Goal: Task Accomplishment & Management: Manage account settings

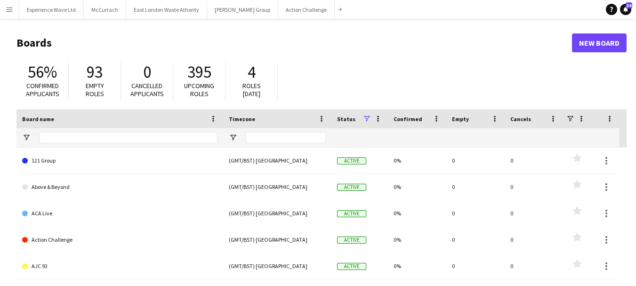
click at [7, 8] on app-icon "Menu" at bounding box center [10, 10] width 8 height 8
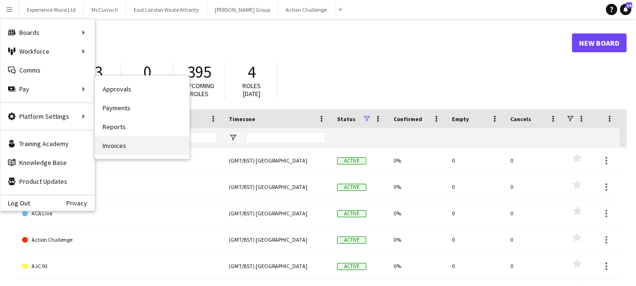
drag, startPoint x: 122, startPoint y: 143, endPoint x: 329, endPoint y: 95, distance: 212.8
click at [122, 142] on link "Invoices" at bounding box center [142, 145] width 94 height 19
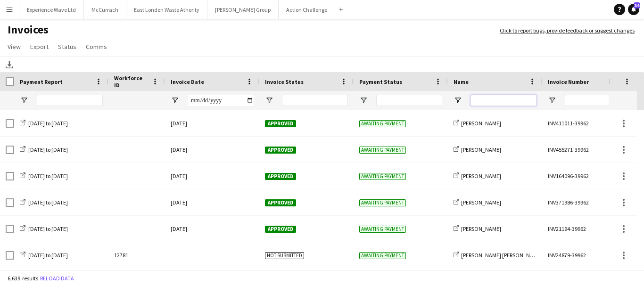
click at [501, 95] on input "Name Filter Input" at bounding box center [503, 100] width 66 height 11
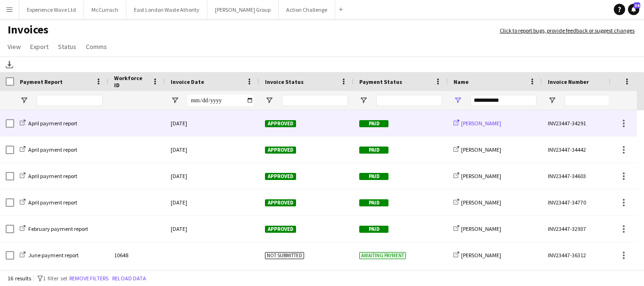
click at [468, 121] on span "[PERSON_NAME]" at bounding box center [481, 123] width 40 height 7
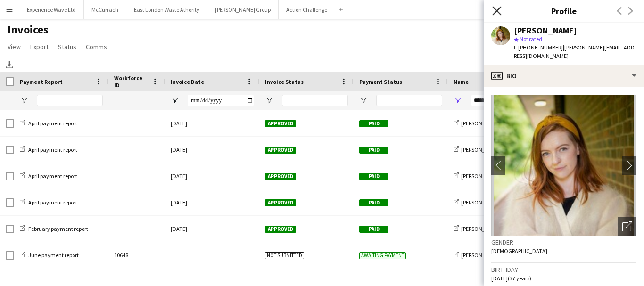
click at [499, 9] on icon "Close pop-in" at bounding box center [496, 10] width 9 height 9
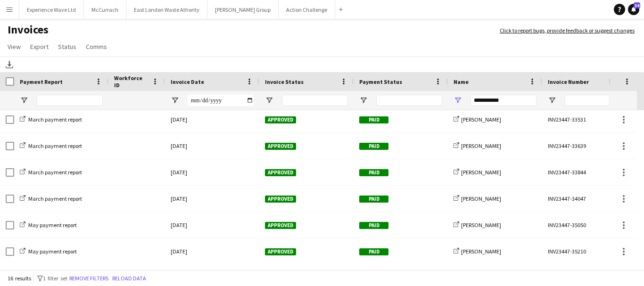
scroll to position [268, 0]
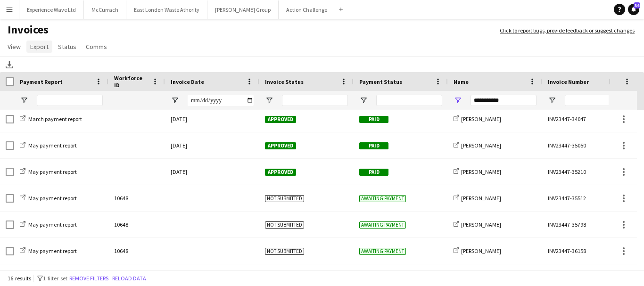
click at [44, 49] on span "Export" at bounding box center [39, 46] width 18 height 8
click at [70, 68] on span "Export as XLSX" at bounding box center [54, 67] width 41 height 8
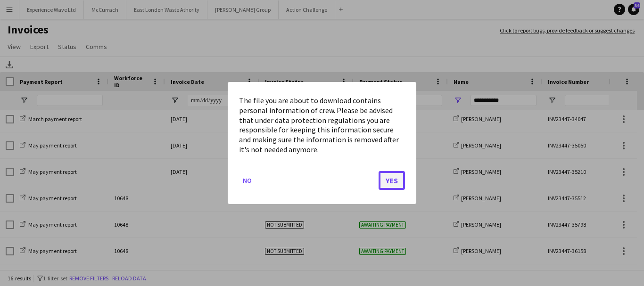
click at [403, 184] on button "Yes" at bounding box center [391, 180] width 26 height 19
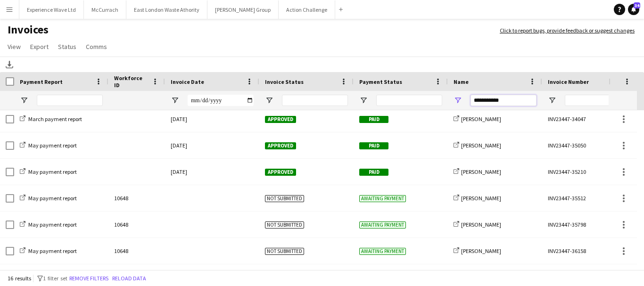
drag, startPoint x: 515, startPoint y: 98, endPoint x: 448, endPoint y: 100, distance: 67.4
click at [448, 100] on div "**********" at bounding box center [495, 100] width 94 height 19
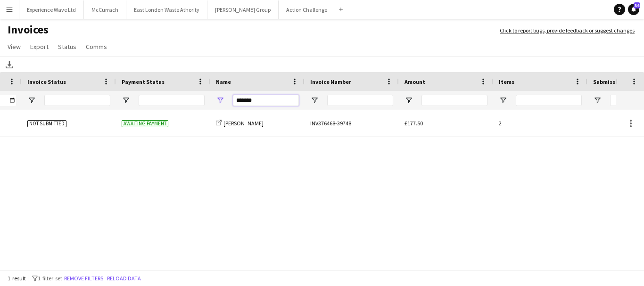
scroll to position [0, 0]
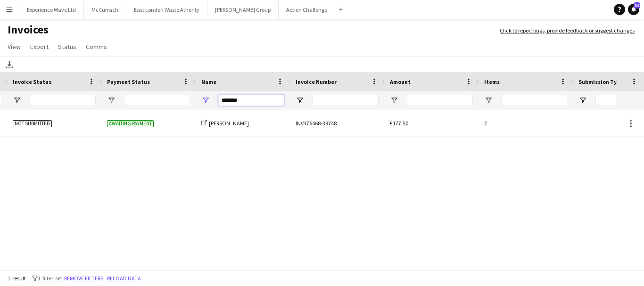
type input "*******"
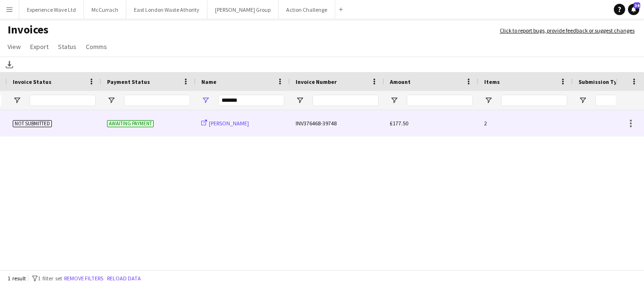
click at [240, 123] on span "[PERSON_NAME]" at bounding box center [229, 123] width 40 height 7
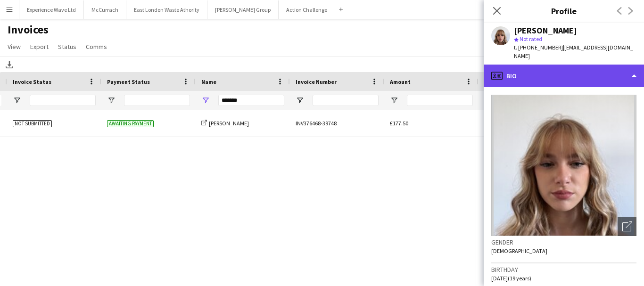
click at [632, 67] on div "profile Bio" at bounding box center [563, 76] width 160 height 23
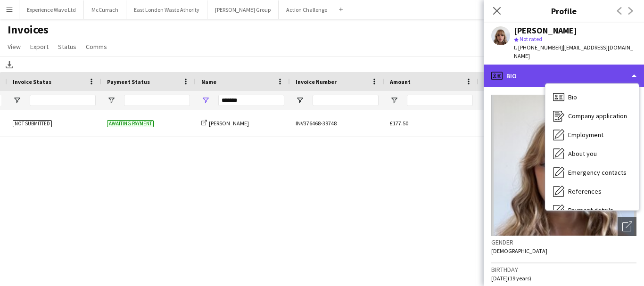
click at [632, 67] on div "profile Bio" at bounding box center [563, 76] width 160 height 23
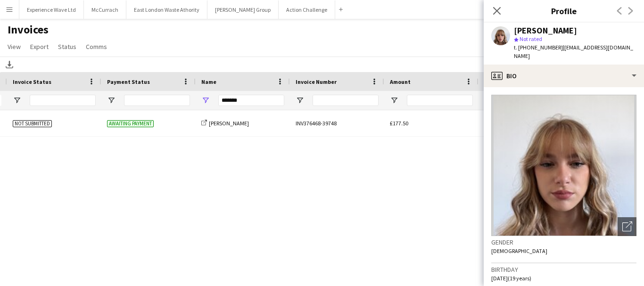
click at [392, 176] on div "13830 Not submitted Awaiting payment share-external-link-1 [PERSON_NAME] INV376…" at bounding box center [307, 187] width 615 height 154
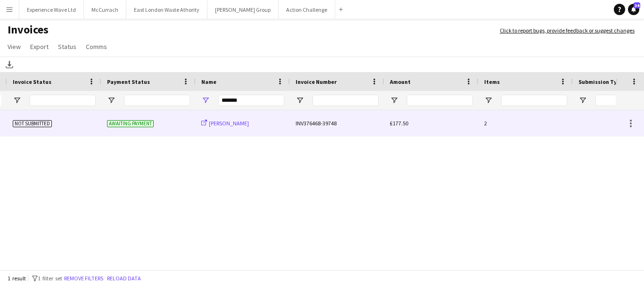
click at [220, 122] on span "[PERSON_NAME]" at bounding box center [229, 123] width 40 height 7
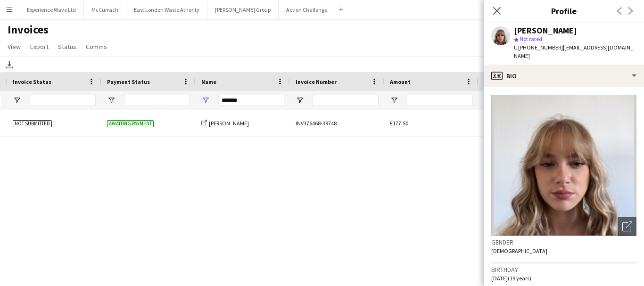
scroll to position [94, 0]
